Goal: Check status: Check status

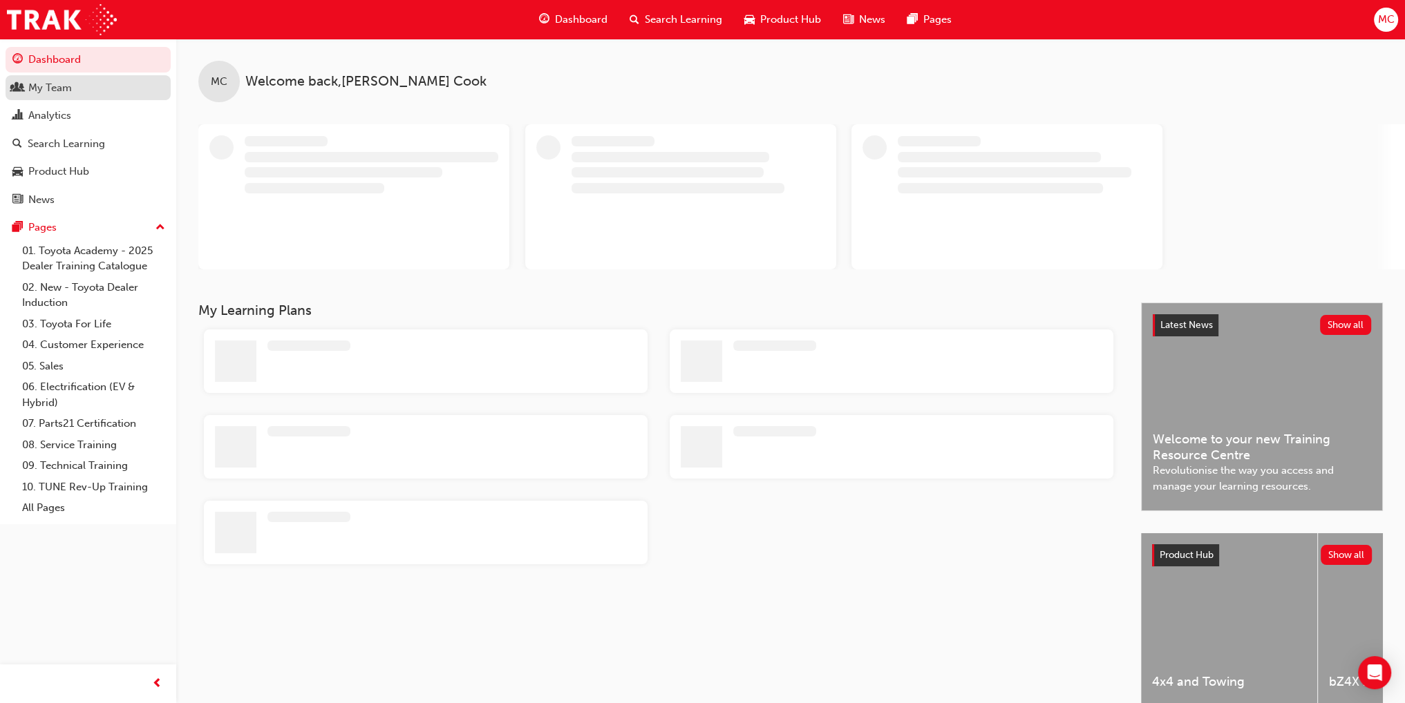
click at [53, 84] on div "My Team" at bounding box center [50, 88] width 44 height 16
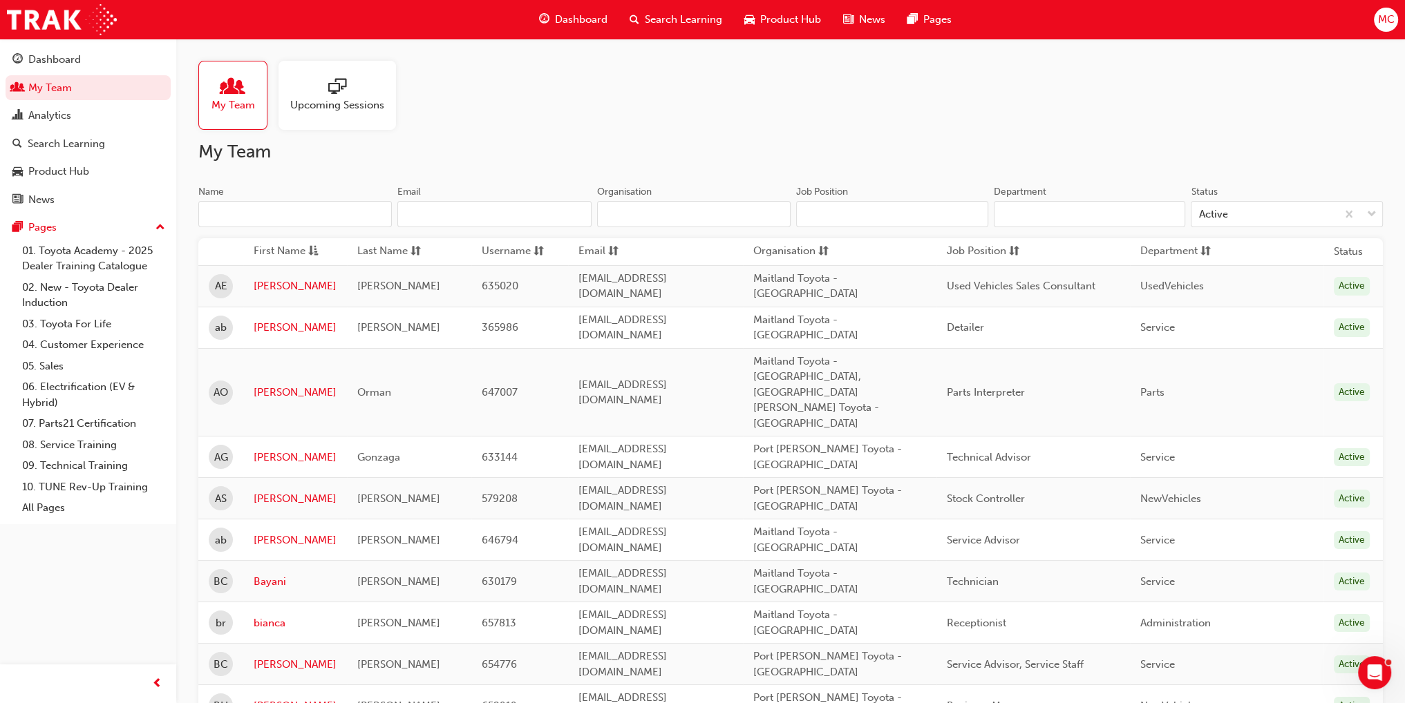
click at [282, 224] on input "Name" at bounding box center [294, 214] width 193 height 26
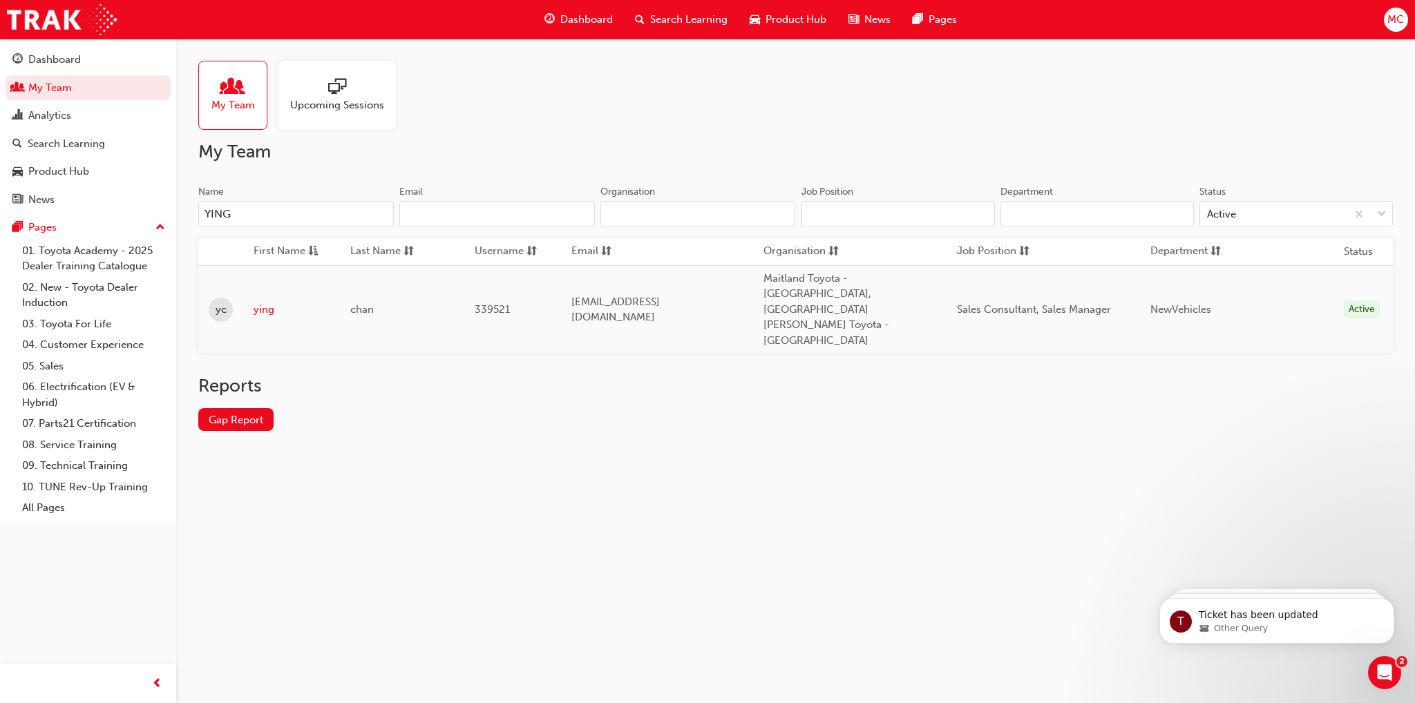
type input "YING"
click at [266, 302] on link "ying" at bounding box center [292, 310] width 76 height 16
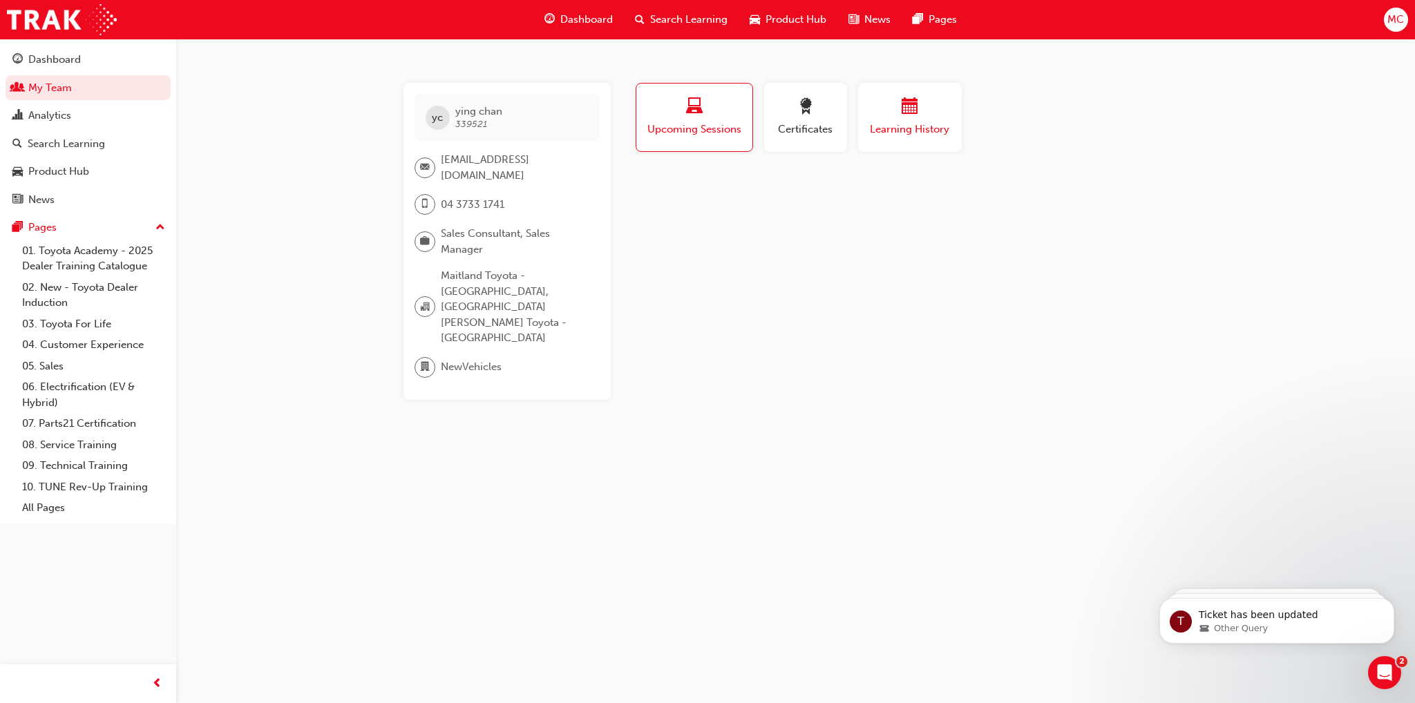
click at [884, 128] on span "Learning History" at bounding box center [910, 130] width 83 height 16
